Goal: Task Accomplishment & Management: Complete application form

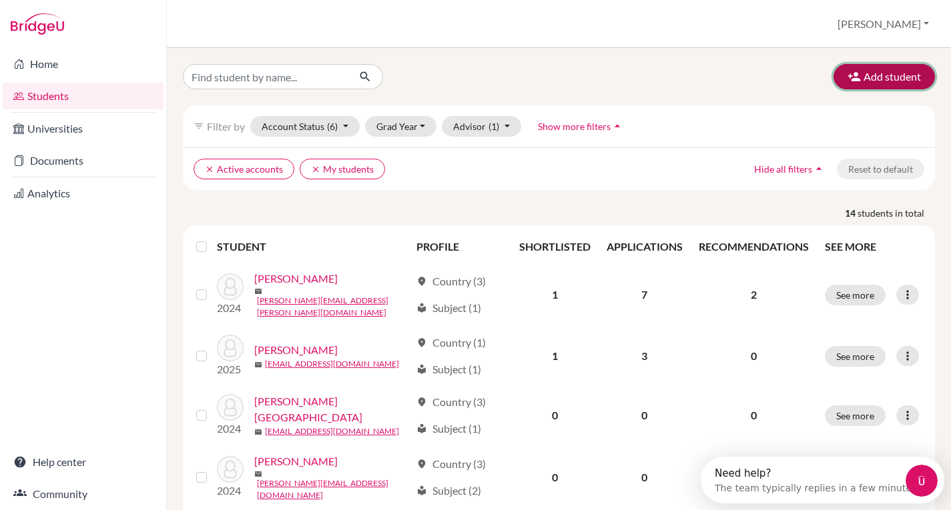
click at [880, 74] on button "Add student" at bounding box center [883, 76] width 101 height 25
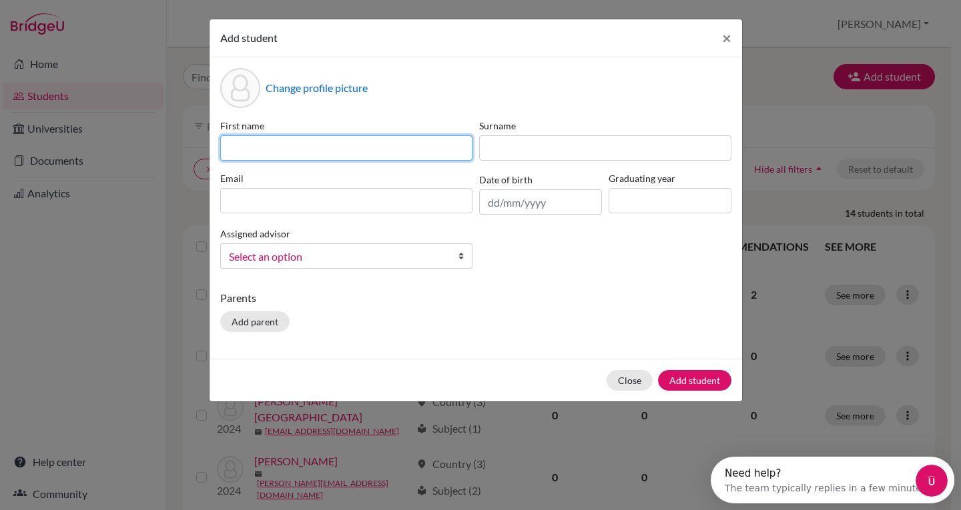
click at [356, 141] on input at bounding box center [346, 147] width 252 height 25
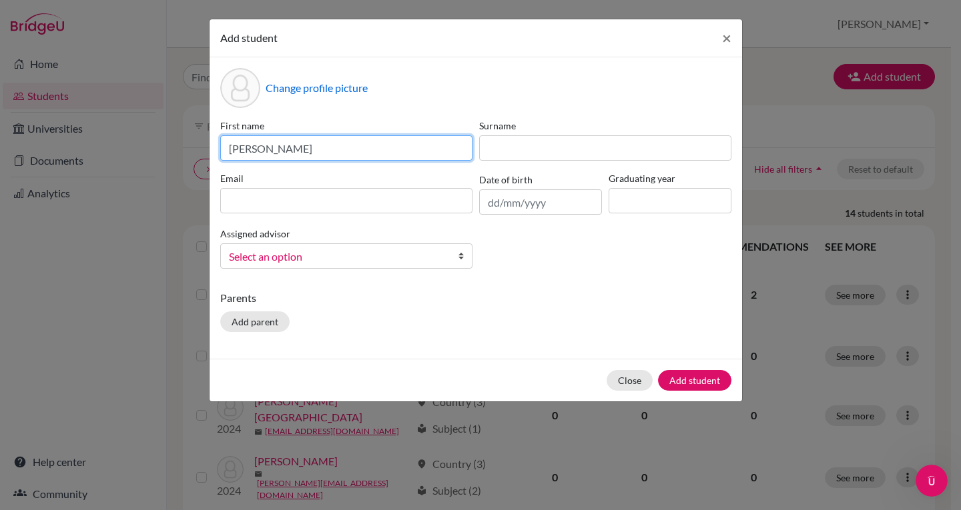
type input "[PERSON_NAME]"
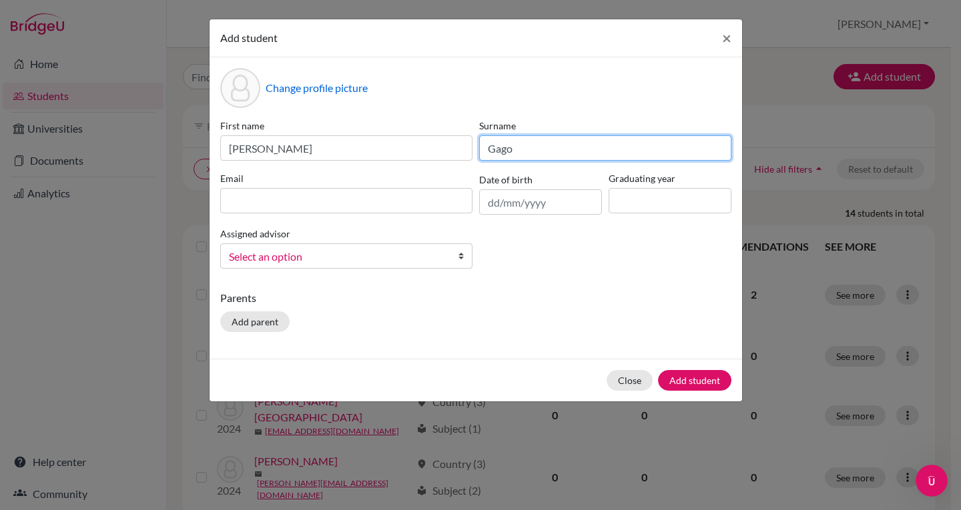
type input "Gago"
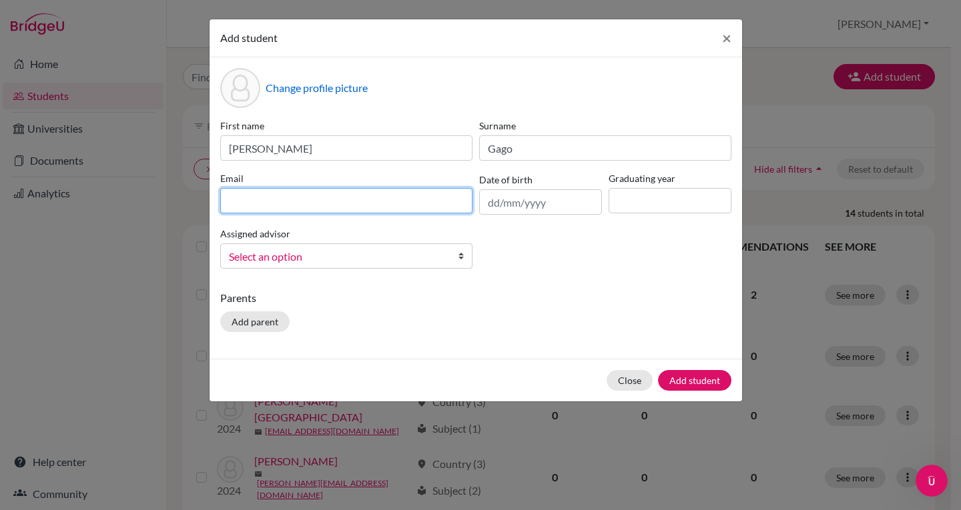
click at [266, 200] on input at bounding box center [346, 200] width 252 height 25
type input "[PERSON_NAME][EMAIL_ADDRESS][PERSON_NAME][PERSON_NAME][DOMAIN_NAME]"
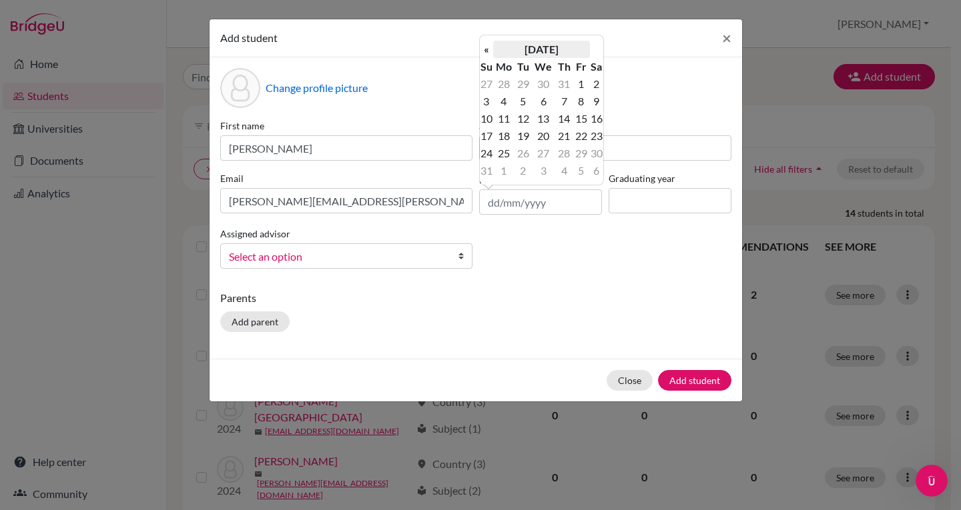
click at [528, 47] on th "[DATE]" at bounding box center [541, 49] width 97 height 17
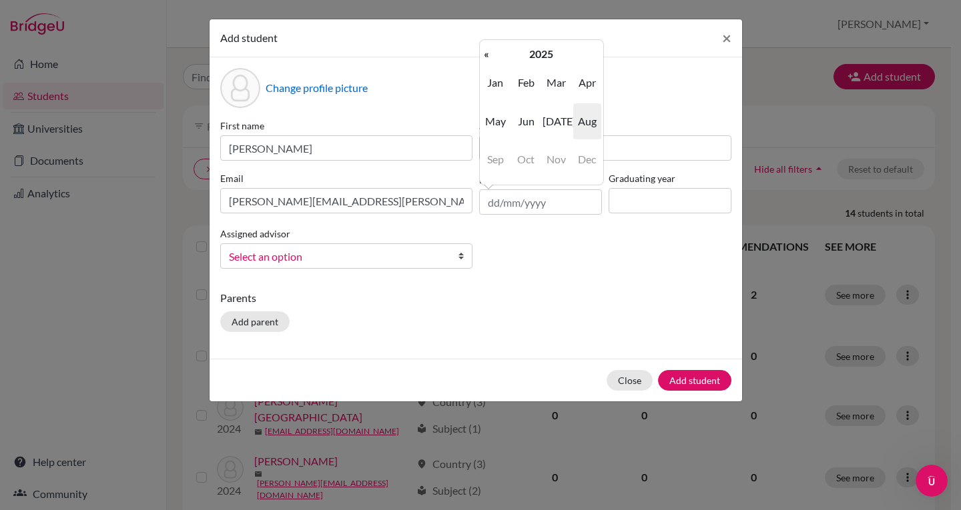
click at [528, 47] on th "2025" at bounding box center [541, 53] width 97 height 17
click at [482, 53] on th "«" at bounding box center [486, 53] width 13 height 17
click at [489, 78] on span "2009" at bounding box center [495, 83] width 28 height 36
click at [498, 86] on span "Jan" at bounding box center [495, 83] width 28 height 36
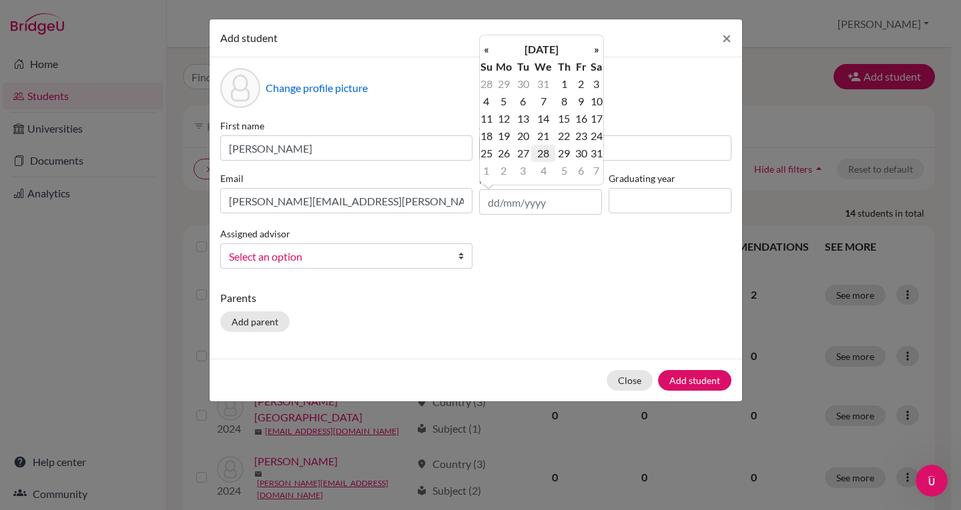
click at [541, 150] on td "28" at bounding box center [542, 153] width 23 height 17
type input "[DATE]"
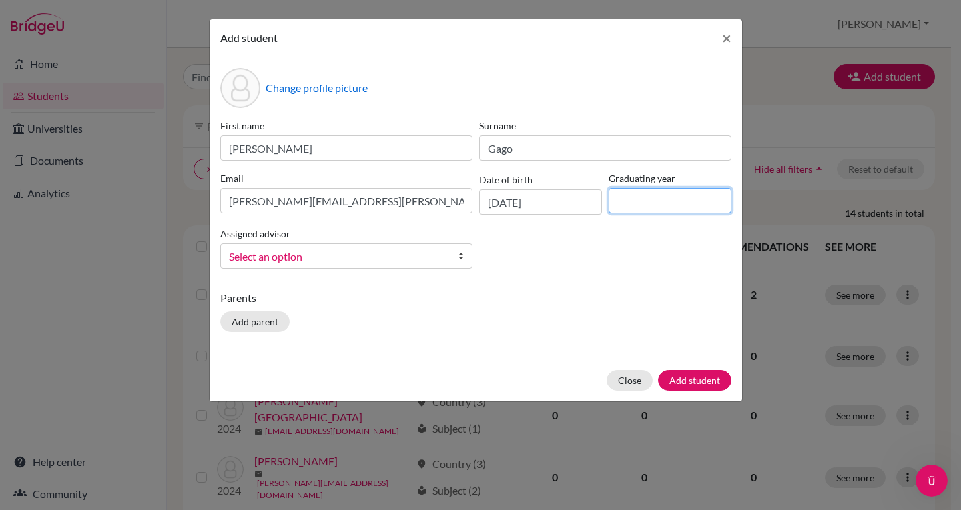
click at [662, 198] on input at bounding box center [670, 200] width 123 height 25
type input "2025"
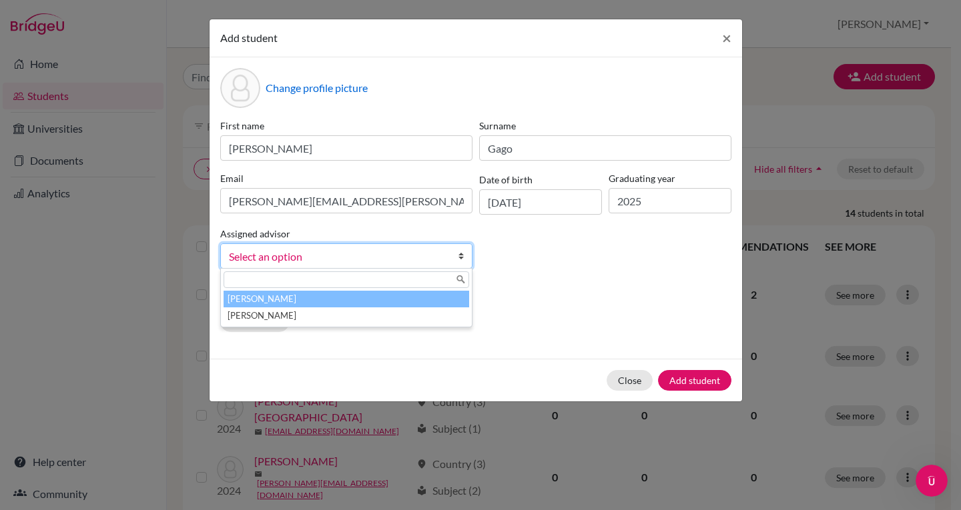
click at [452, 256] on link "Select an option" at bounding box center [346, 256] width 252 height 25
click at [420, 299] on li "[PERSON_NAME]" at bounding box center [347, 299] width 246 height 17
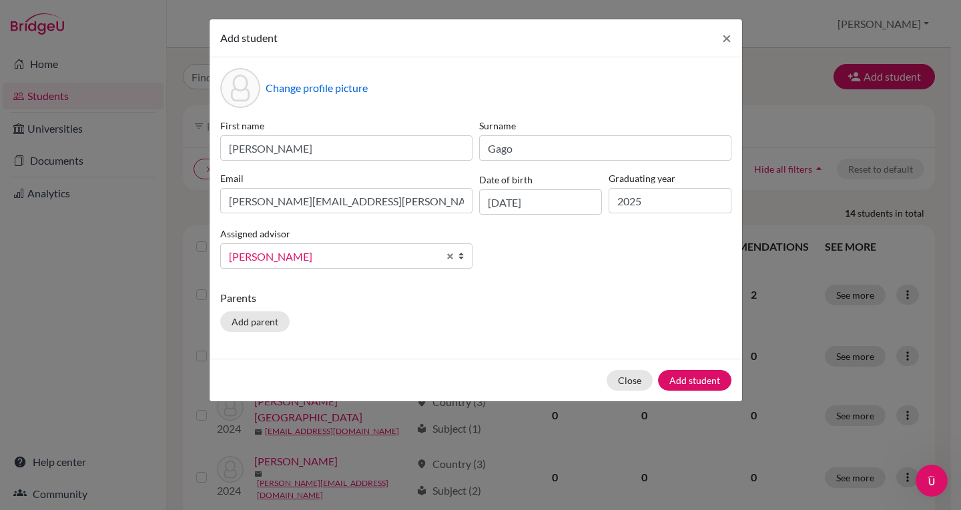
click at [420, 299] on p "Parents" at bounding box center [475, 298] width 511 height 16
click at [692, 382] on button "Add student" at bounding box center [694, 380] width 73 height 21
